Goal: Information Seeking & Learning: Find contact information

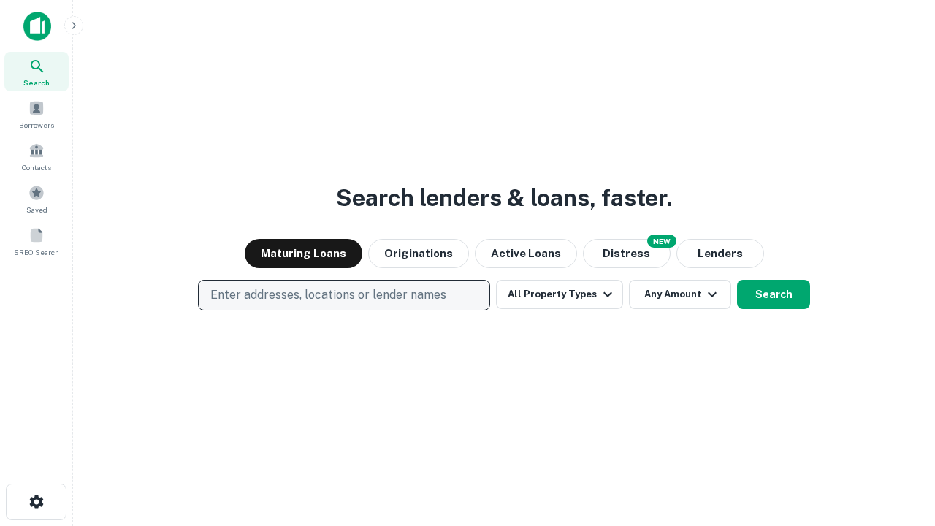
click at [343, 295] on p "Enter addresses, locations or lender names" at bounding box center [328, 295] width 236 height 18
type input "**********"
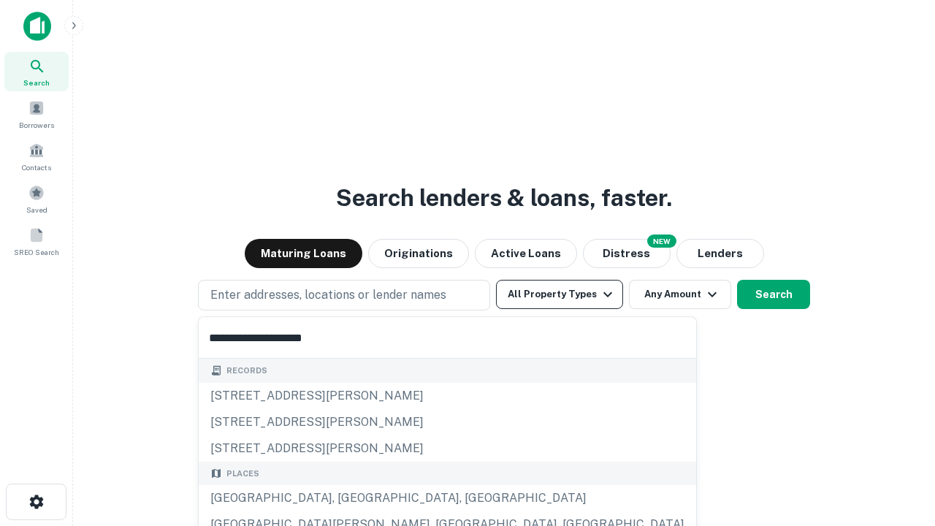
click at [349, 498] on div "Santa Monica, CA, USA" at bounding box center [447, 498] width 497 height 26
click at [560, 294] on button "All Property Types" at bounding box center [559, 294] width 127 height 29
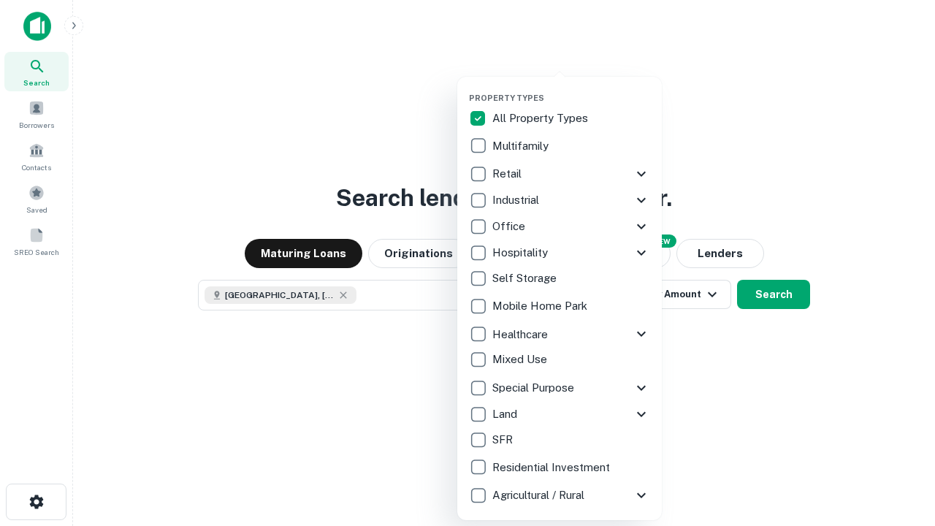
click at [571, 88] on button "button" at bounding box center [571, 88] width 205 height 1
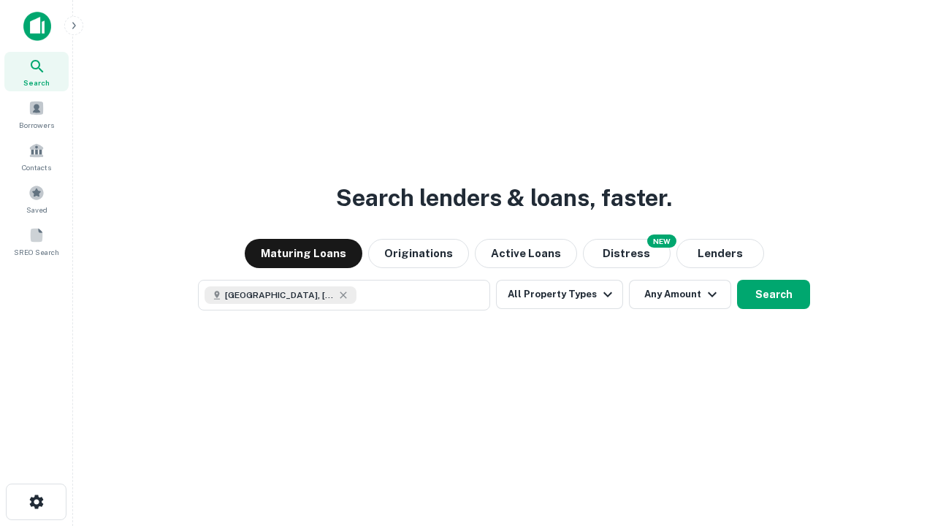
scroll to position [23, 0]
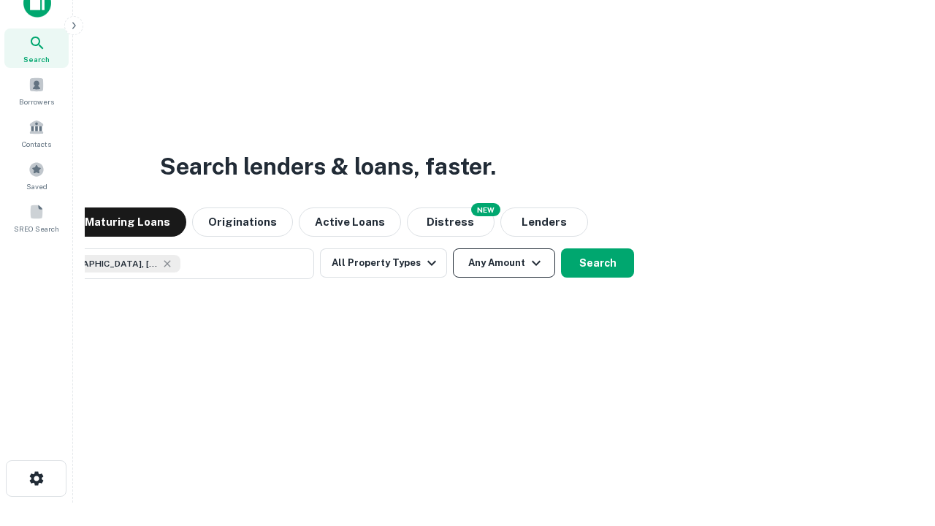
click at [453, 248] on button "Any Amount" at bounding box center [504, 262] width 102 height 29
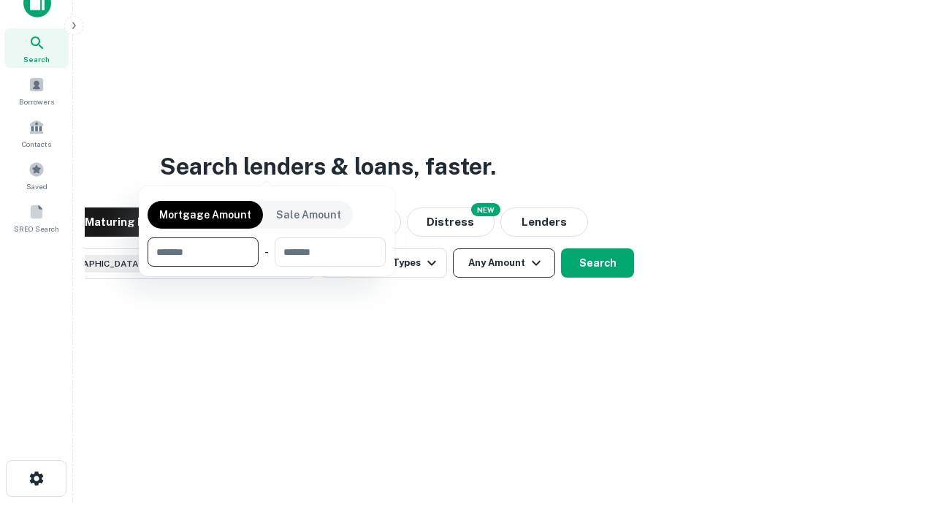
scroll to position [105, 413]
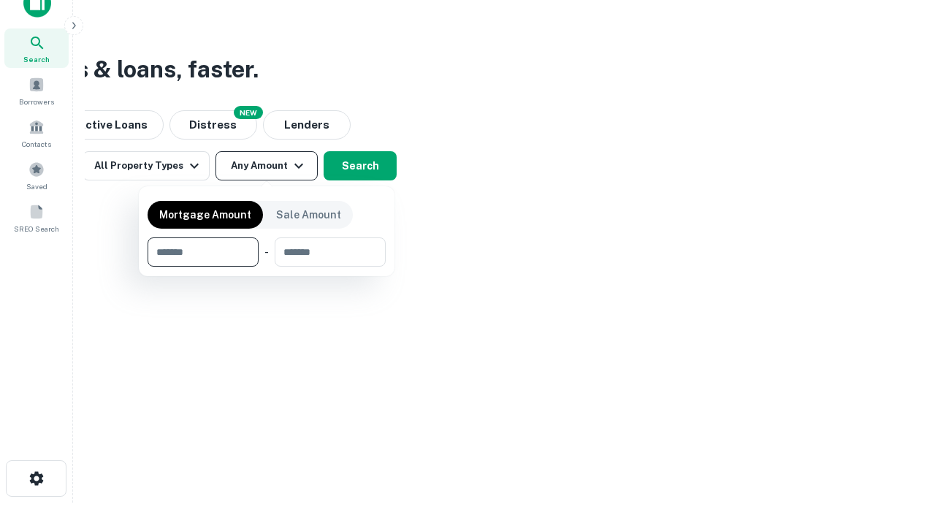
type input "*******"
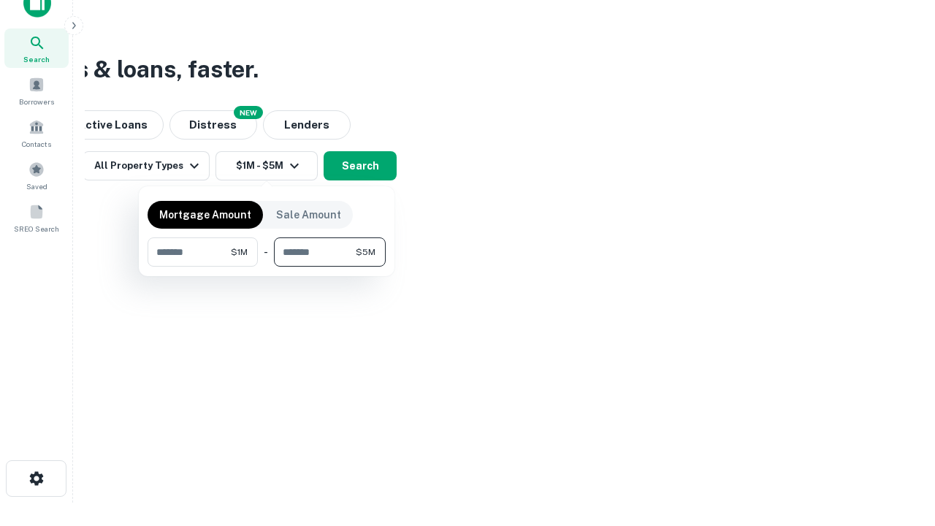
type input "*******"
click at [267, 267] on button "button" at bounding box center [267, 267] width 238 height 1
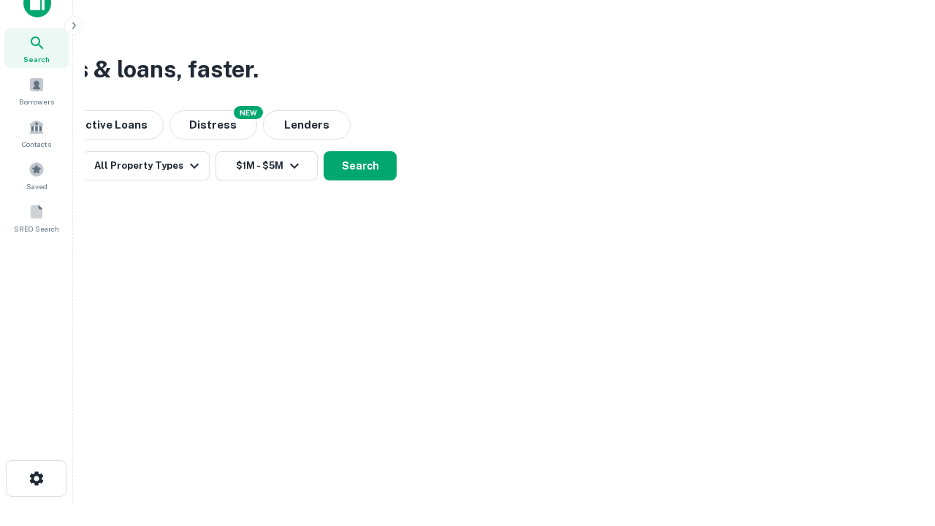
scroll to position [23, 0]
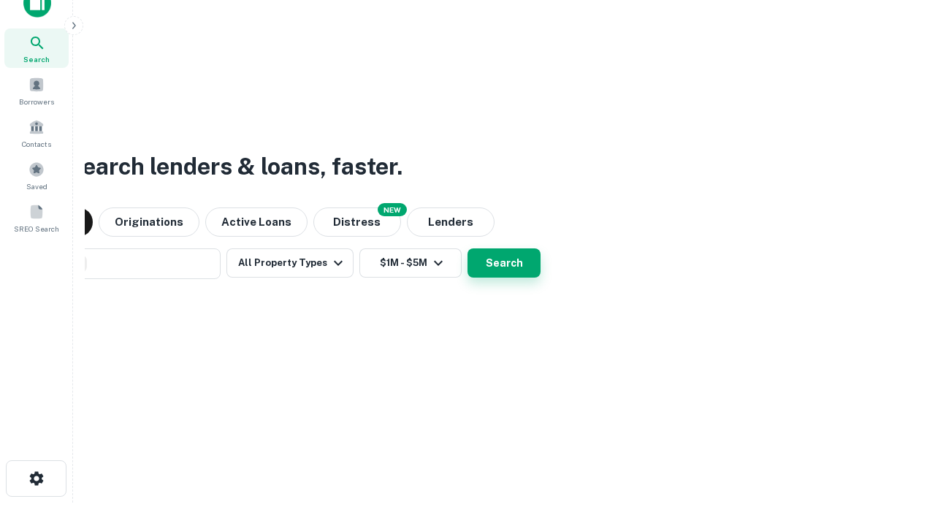
click at [468, 248] on button "Search" at bounding box center [504, 262] width 73 height 29
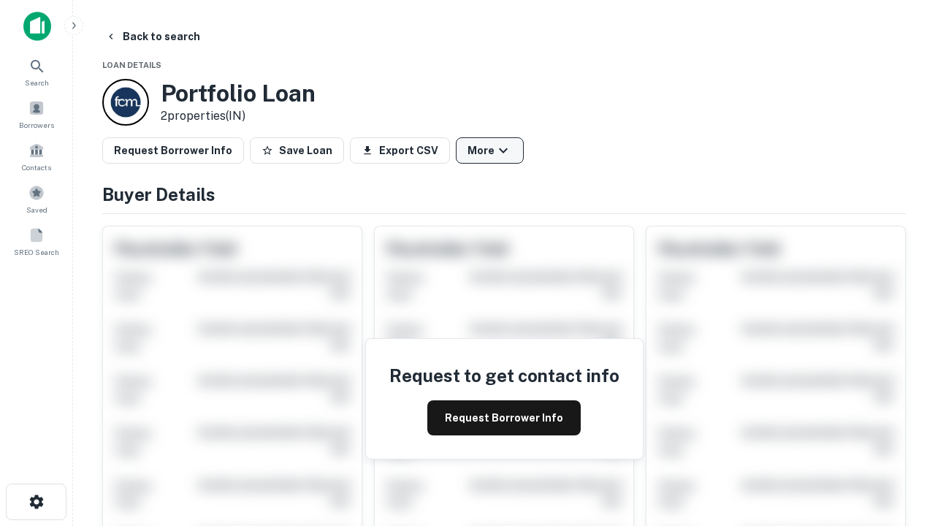
click at [489, 150] on button "More" at bounding box center [490, 150] width 68 height 26
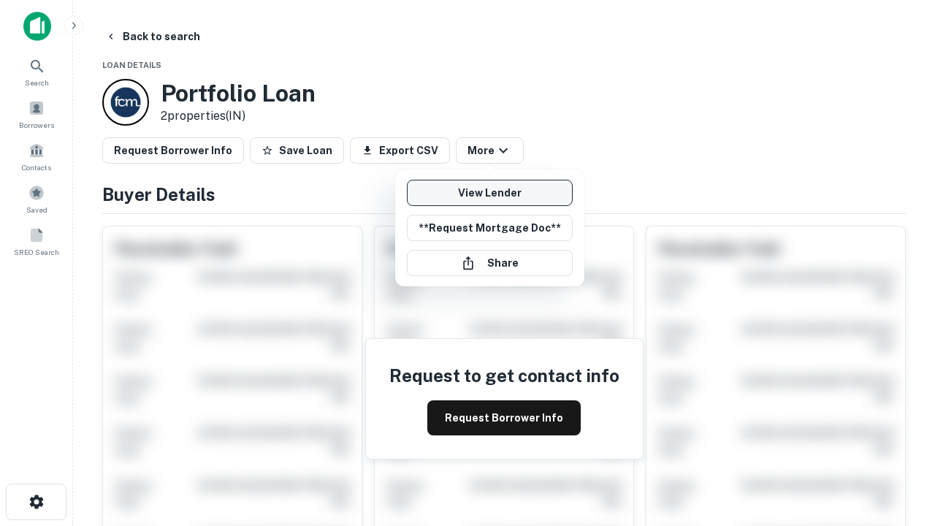
click at [489, 193] on link "View Lender" at bounding box center [490, 193] width 166 height 26
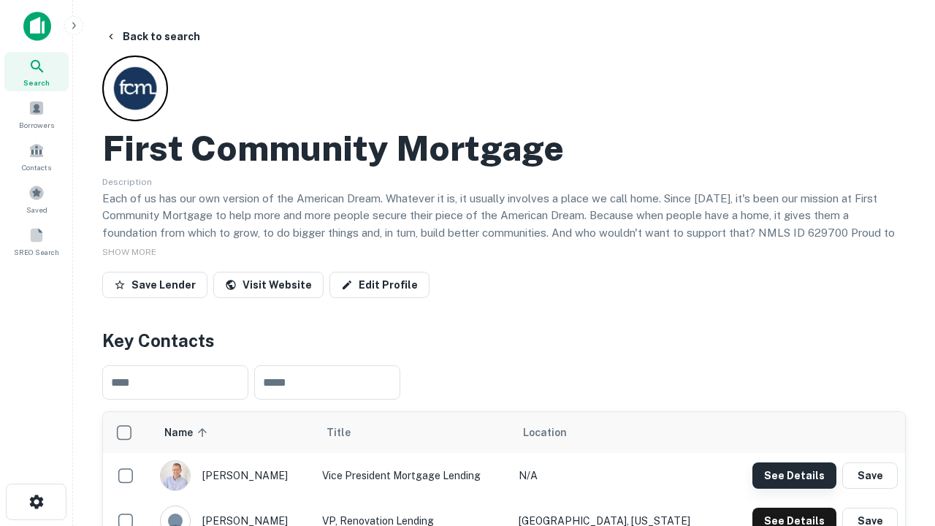
click at [794, 475] on button "See Details" at bounding box center [794, 475] width 84 height 26
